Goal: Information Seeking & Learning: Learn about a topic

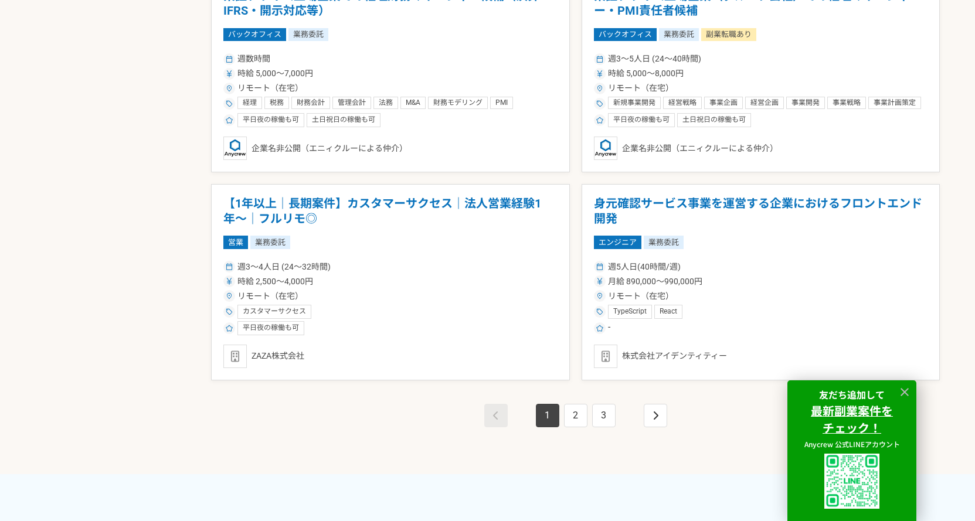
scroll to position [2053, 0]
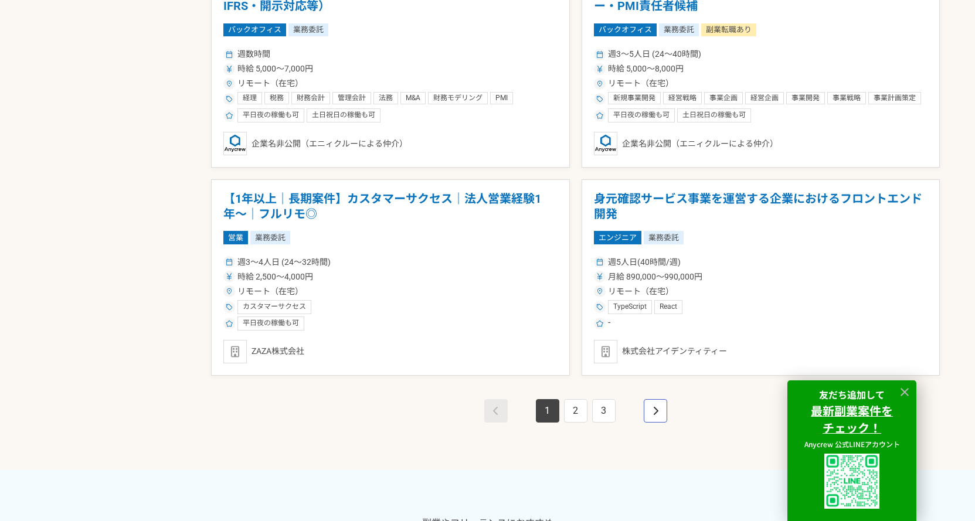
click at [665, 405] on link "pagination" at bounding box center [655, 410] width 23 height 23
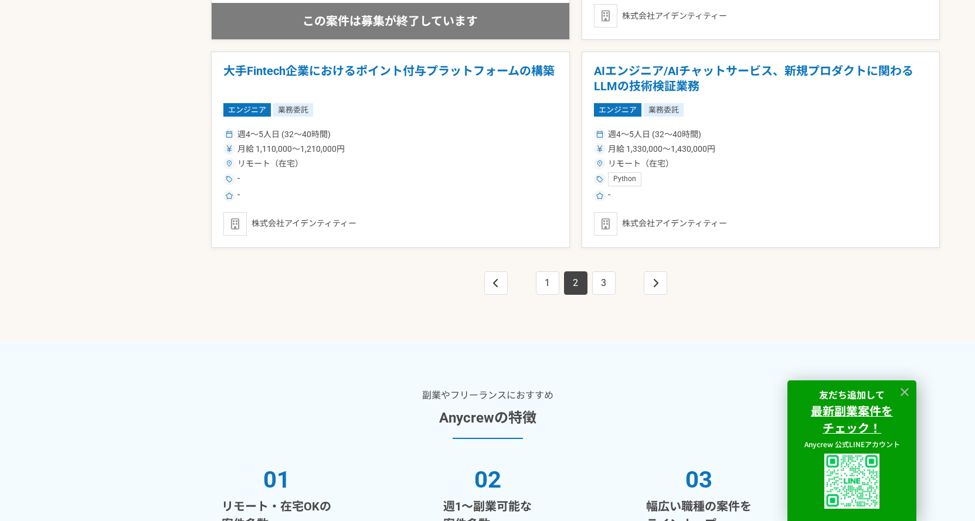
scroll to position [2228, 0]
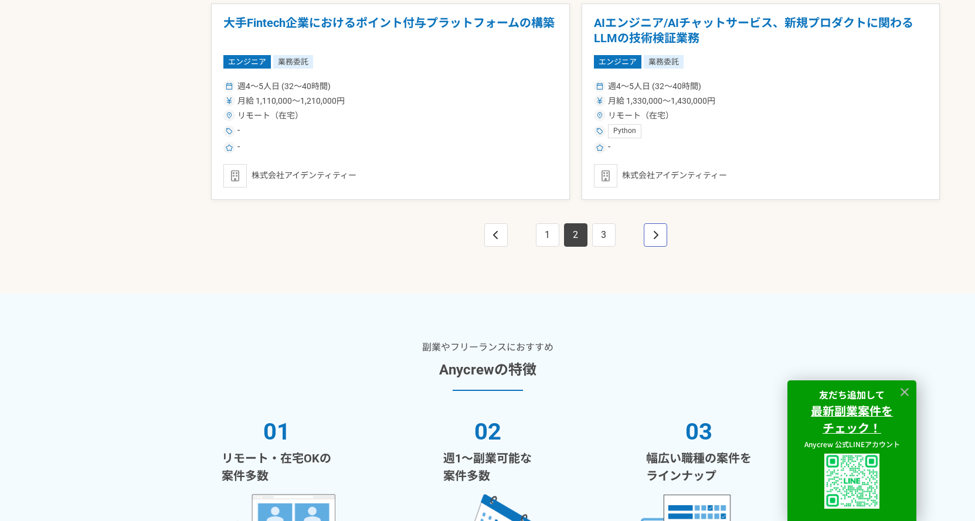
click at [664, 240] on link "pagination" at bounding box center [655, 234] width 23 height 23
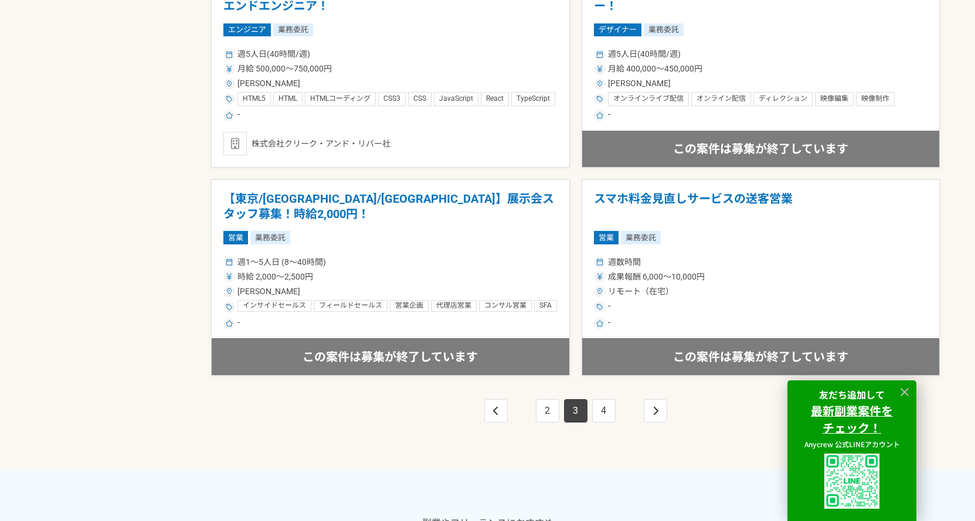
scroll to position [2111, 0]
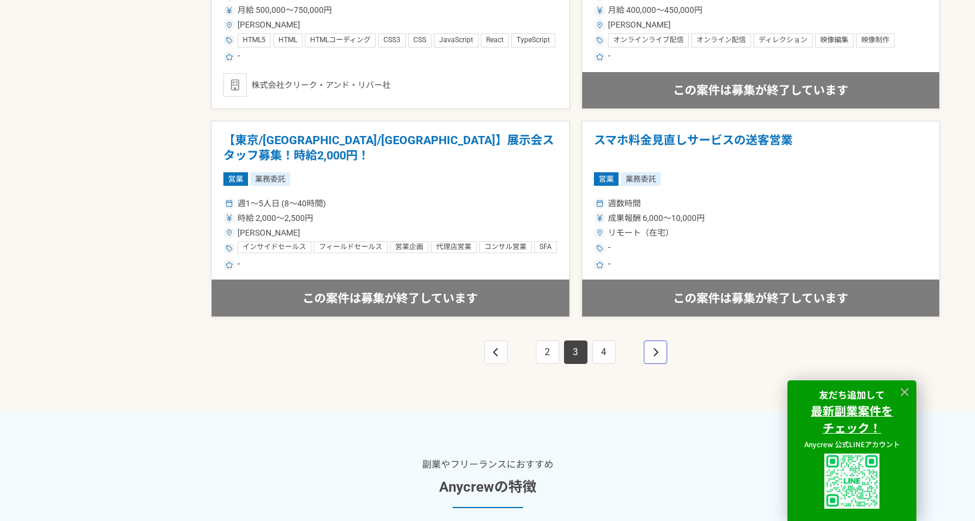
click at [657, 362] on link "pagination" at bounding box center [655, 352] width 23 height 23
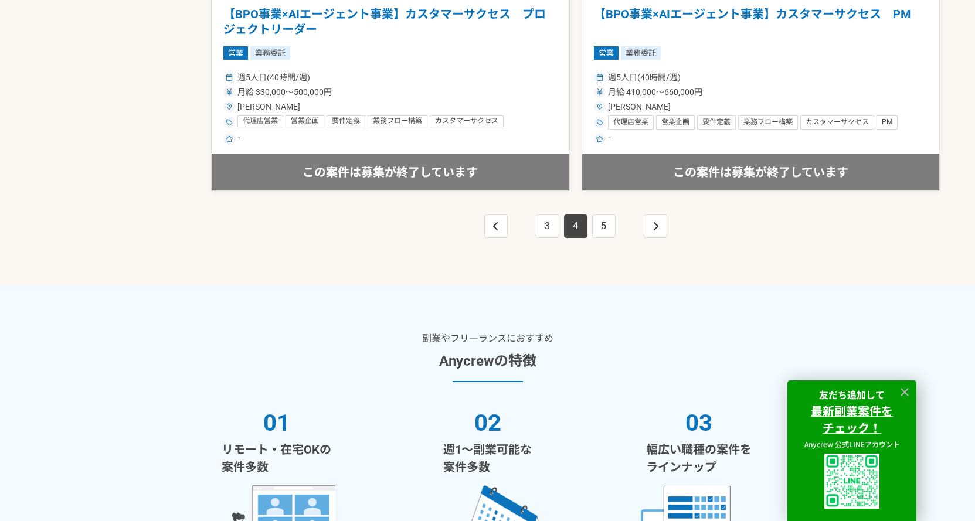
scroll to position [2170, 0]
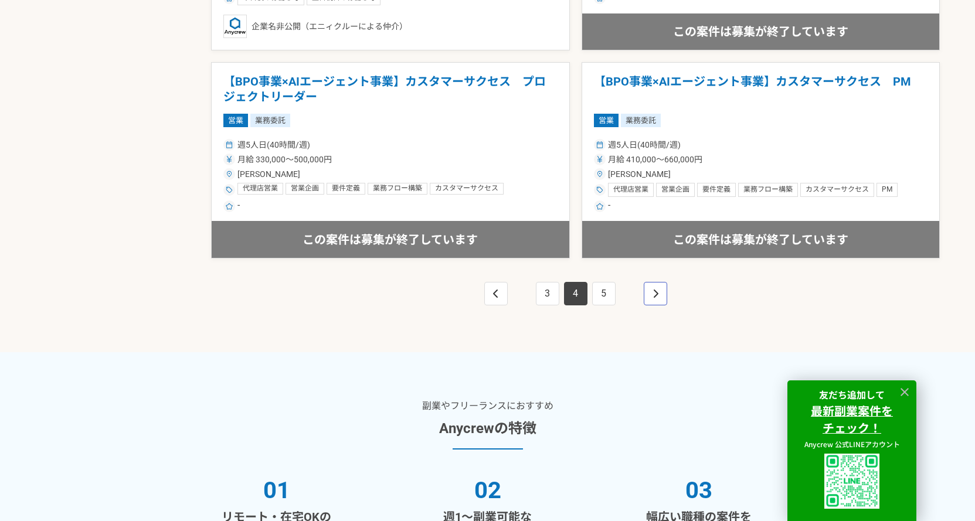
click at [659, 289] on link "pagination" at bounding box center [655, 293] width 23 height 23
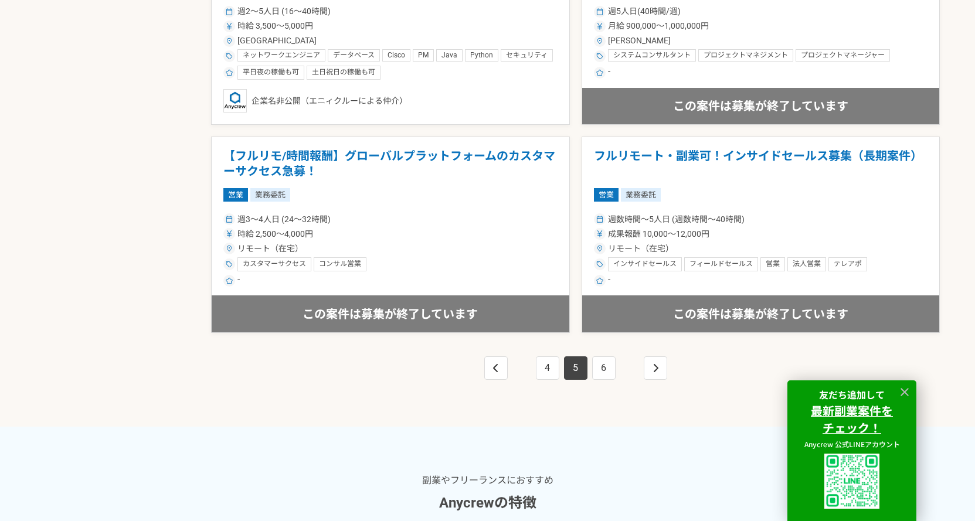
scroll to position [2111, 0]
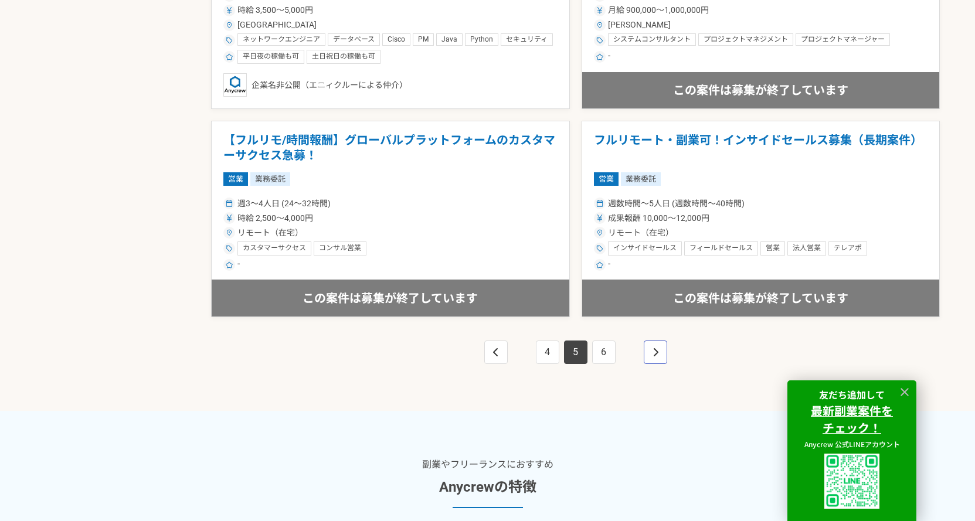
click at [653, 351] on icon "pagination" at bounding box center [656, 352] width 6 height 9
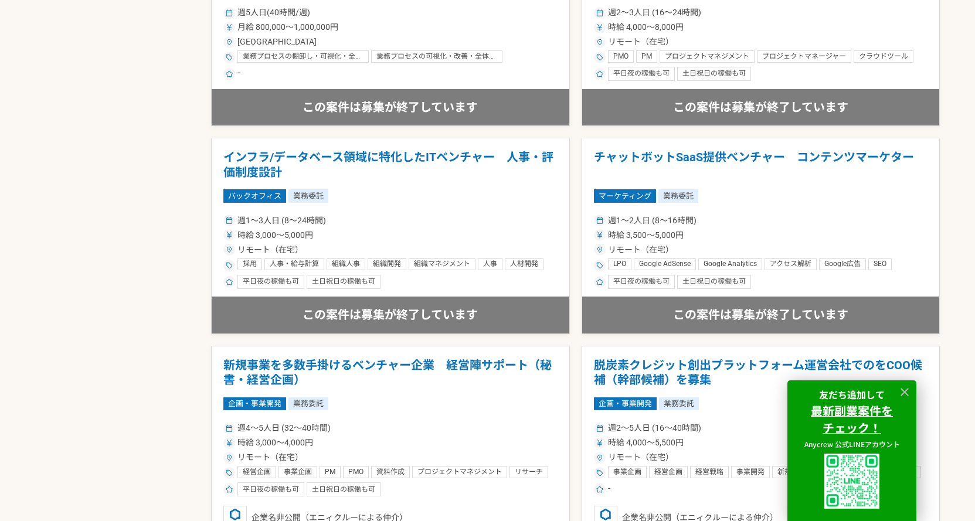
scroll to position [1056, 0]
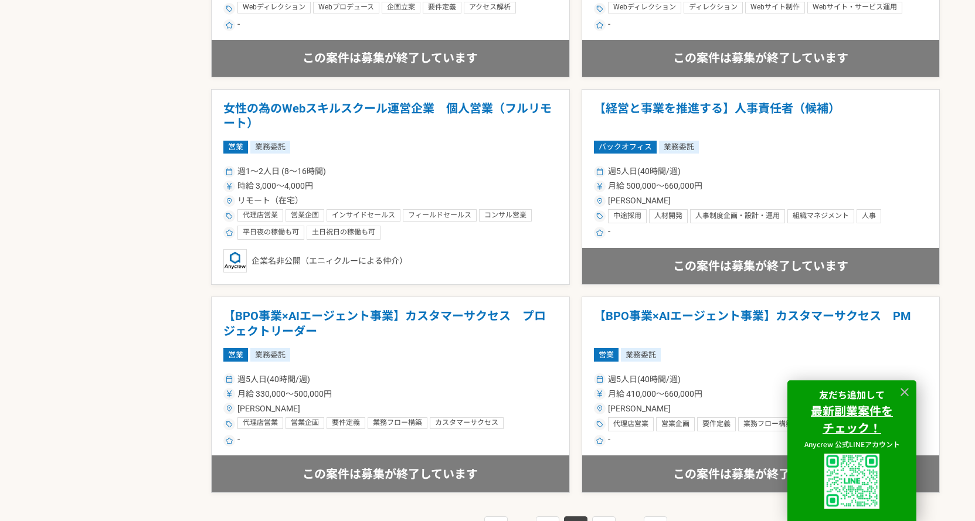
scroll to position [1895, 0]
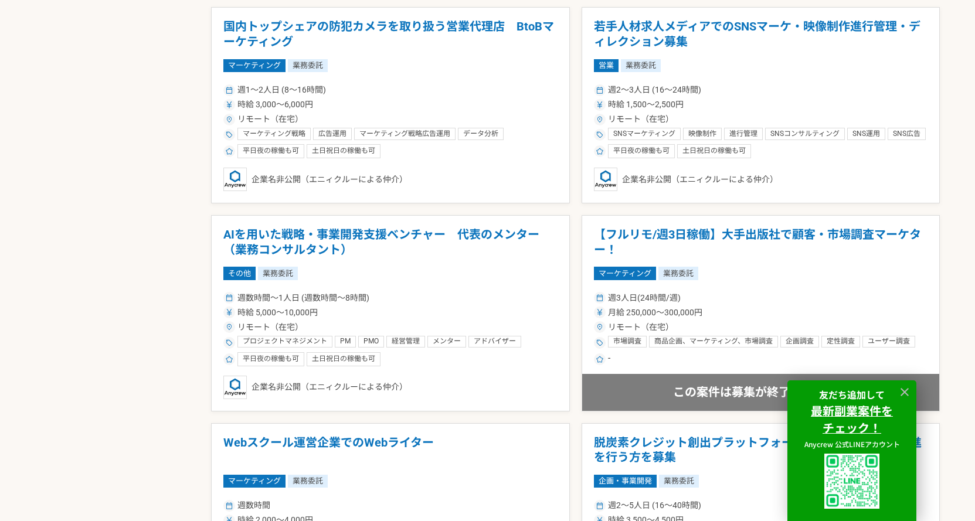
scroll to position [2658, 0]
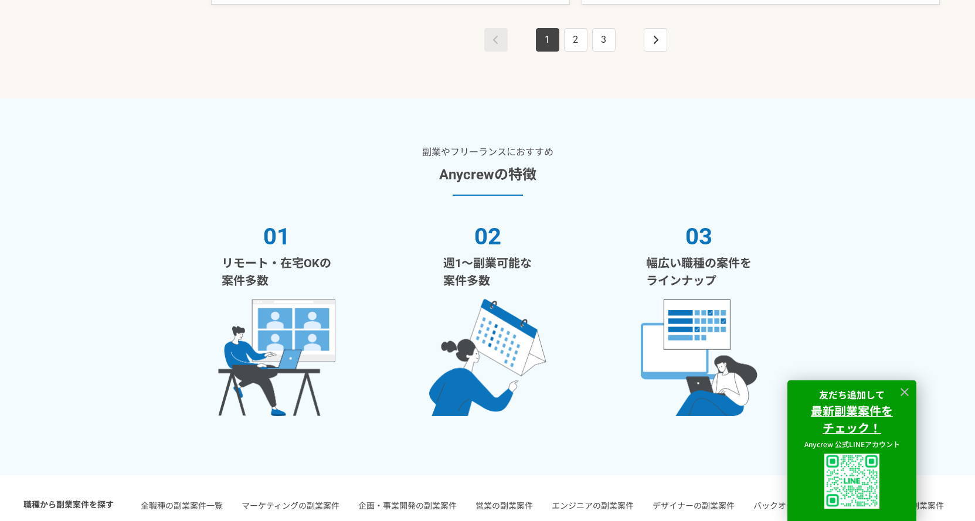
scroll to position [2423, 0]
